Goal: Information Seeking & Learning: Learn about a topic

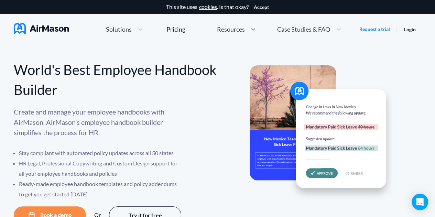
click at [250, 28] on icon at bounding box center [253, 29] width 7 height 7
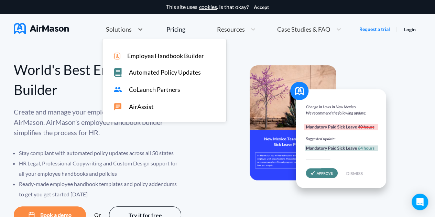
click at [115, 33] on div "Solutions" at bounding box center [119, 29] width 32 height 9
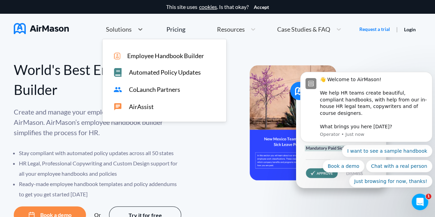
click at [205, 162] on div "Create and manage your employee handbooks with AirMason. AirMason’s employee ha…" at bounding box center [116, 153] width 204 height 93
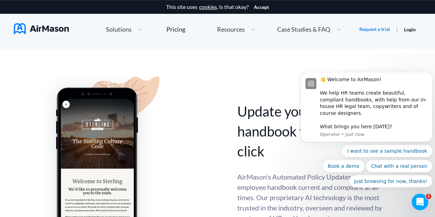
scroll to position [206, 0]
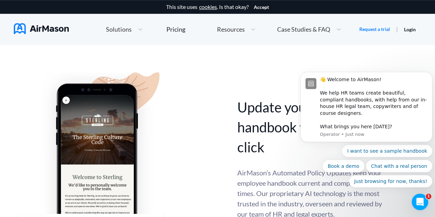
click at [316, 30] on body "👋 Welcome to AirMason! We help HR teams create beautiful, compliant handbooks, …" at bounding box center [366, 113] width 132 height 166
click html "👋 Welcome to AirMason! We help HR teams create beautiful, compliant handbooks, …"
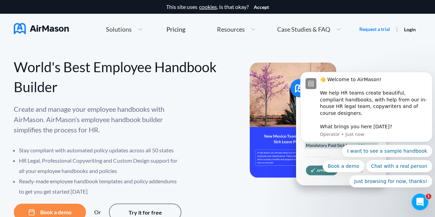
click at [286, 29] on span "Case Studies & FAQ" at bounding box center [303, 29] width 53 height 6
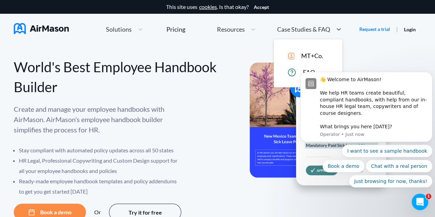
click at [310, 214] on div at bounding box center [320, 160] width 204 height 120
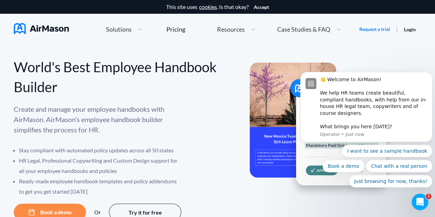
click at [368, 51] on body "👋 Welcome to AirMason! We help HR teams create beautiful, compliant handbooks, …" at bounding box center [366, 113] width 132 height 166
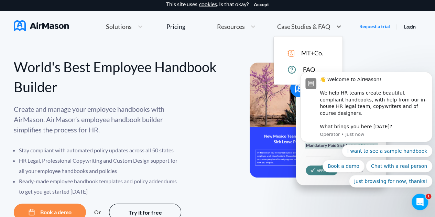
scroll to position [0, 0]
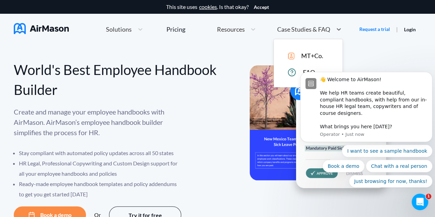
click at [314, 26] on span "Case Studies & FAQ" at bounding box center [303, 29] width 53 height 6
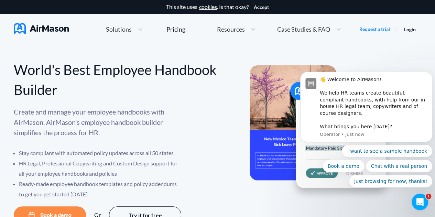
click at [190, 117] on div "Create and manage your employee handbooks with AirMason. AirMason’s employee ha…" at bounding box center [116, 153] width 204 height 93
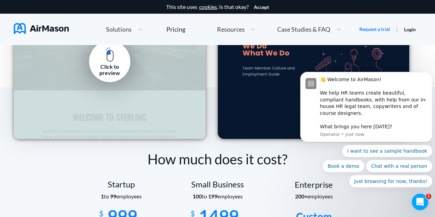
scroll to position [1032, 0]
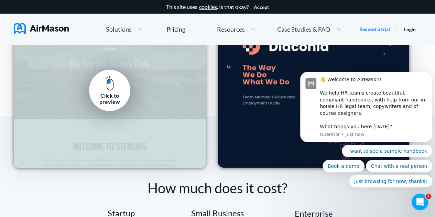
click at [108, 93] on div "Click to preview" at bounding box center [109, 99] width 31 height 13
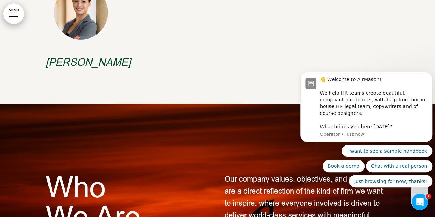
scroll to position [550, 0]
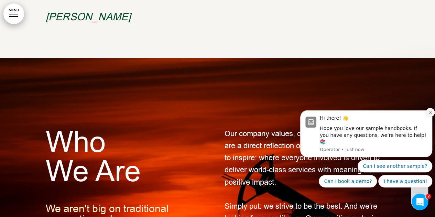
click at [428, 117] on button "Dismiss notification" at bounding box center [430, 112] width 9 height 9
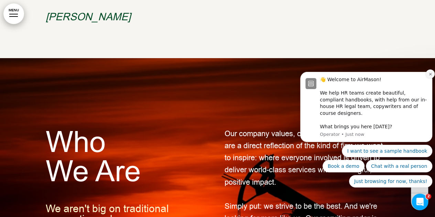
click at [430, 75] on icon "Dismiss notification" at bounding box center [430, 74] width 2 height 2
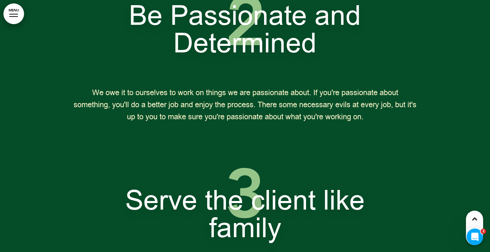
scroll to position [1135, 0]
